Goal: Contribute content: Add original content to the website for others to see

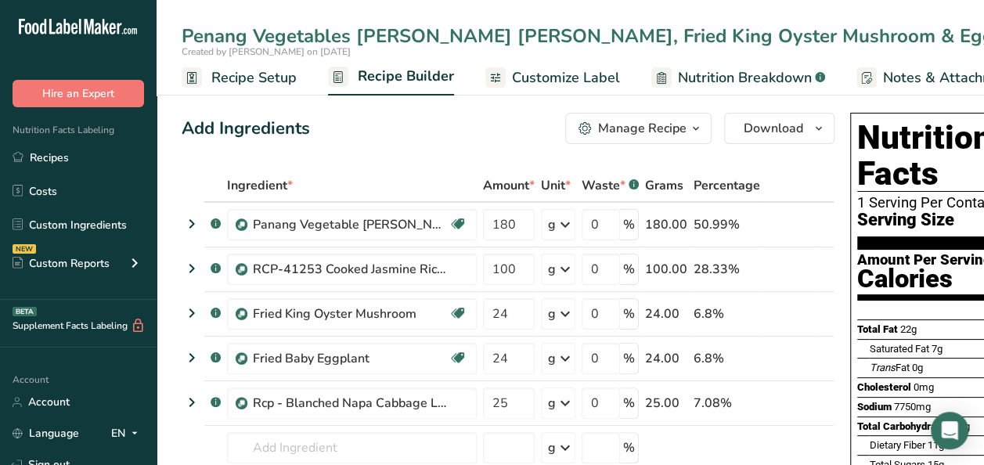
drag, startPoint x: 55, startPoint y: 164, endPoint x: 706, endPoint y: 190, distance: 651.8
click at [55, 164] on link "Recipes" at bounding box center [78, 157] width 157 height 30
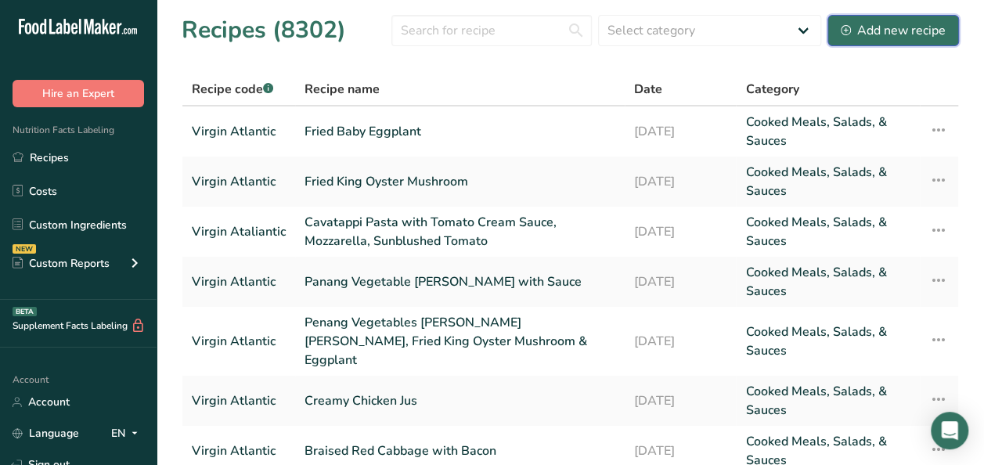
click at [877, 30] on div "Add new recipe" at bounding box center [893, 30] width 105 height 19
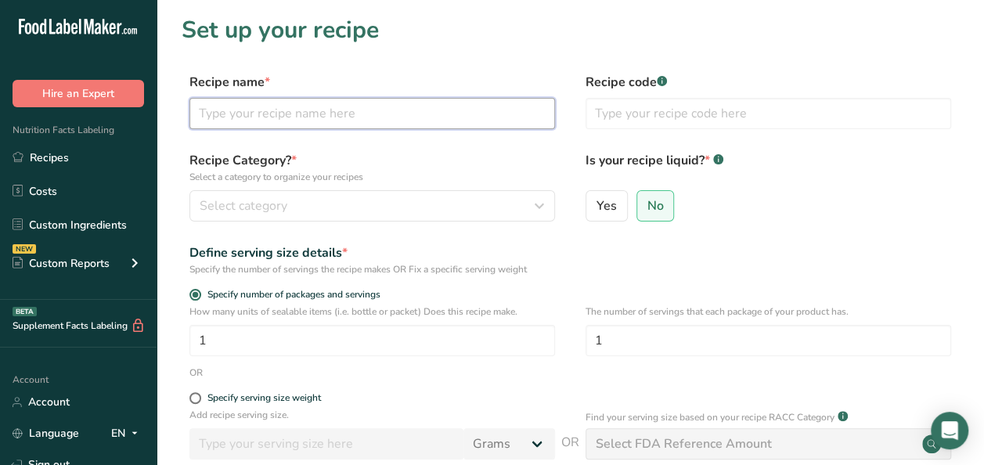
paste input "Grilled Cheese Sandwich with Spinach"
type input "Grilled Cheese Sandwich with Spinach"
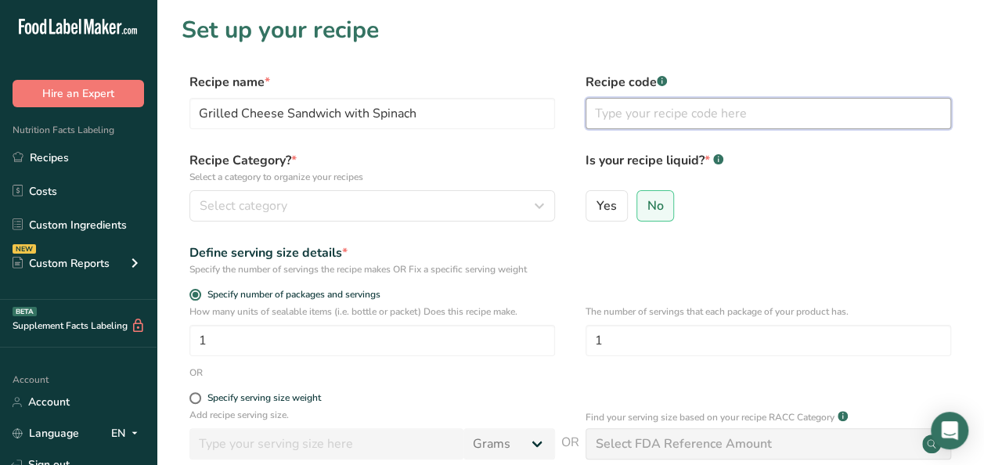
click at [665, 114] on input "text" at bounding box center [768, 113] width 366 height 31
type input "Virgin Atlantic"
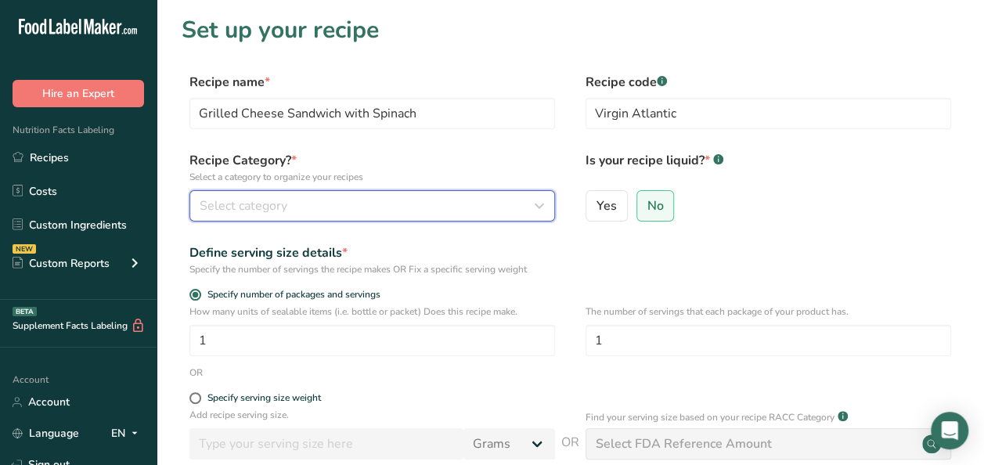
click at [343, 205] on div "Select category" at bounding box center [368, 205] width 336 height 19
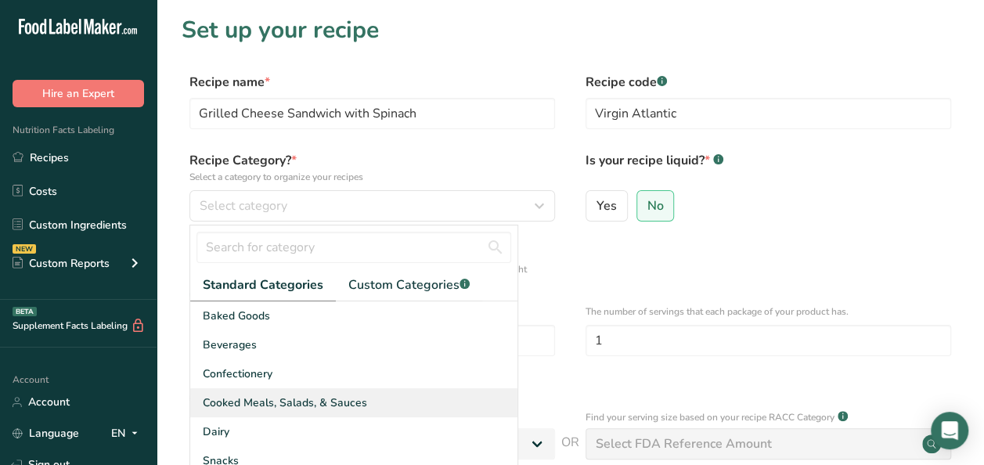
click at [247, 402] on span "Cooked Meals, Salads, & Sauces" at bounding box center [285, 403] width 164 height 16
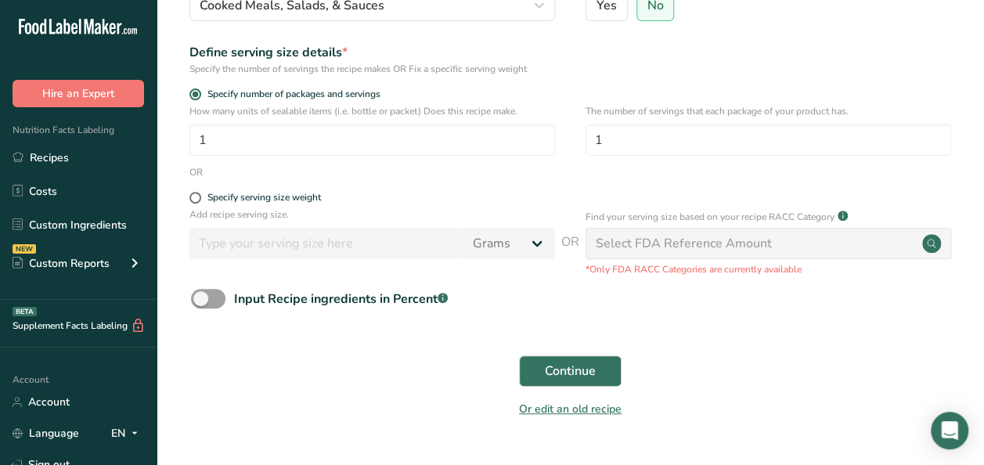
scroll to position [238, 0]
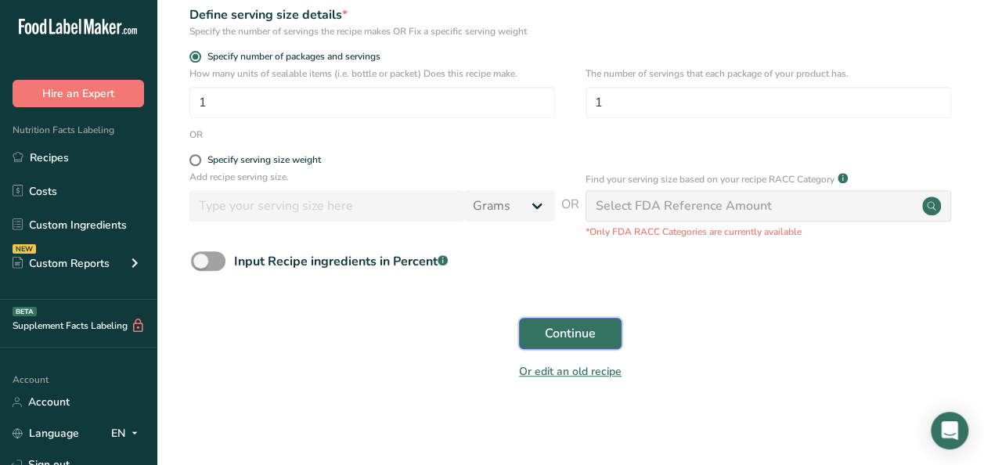
click at [595, 331] on span "Continue" at bounding box center [570, 333] width 51 height 19
